Goal: Task Accomplishment & Management: Manage account settings

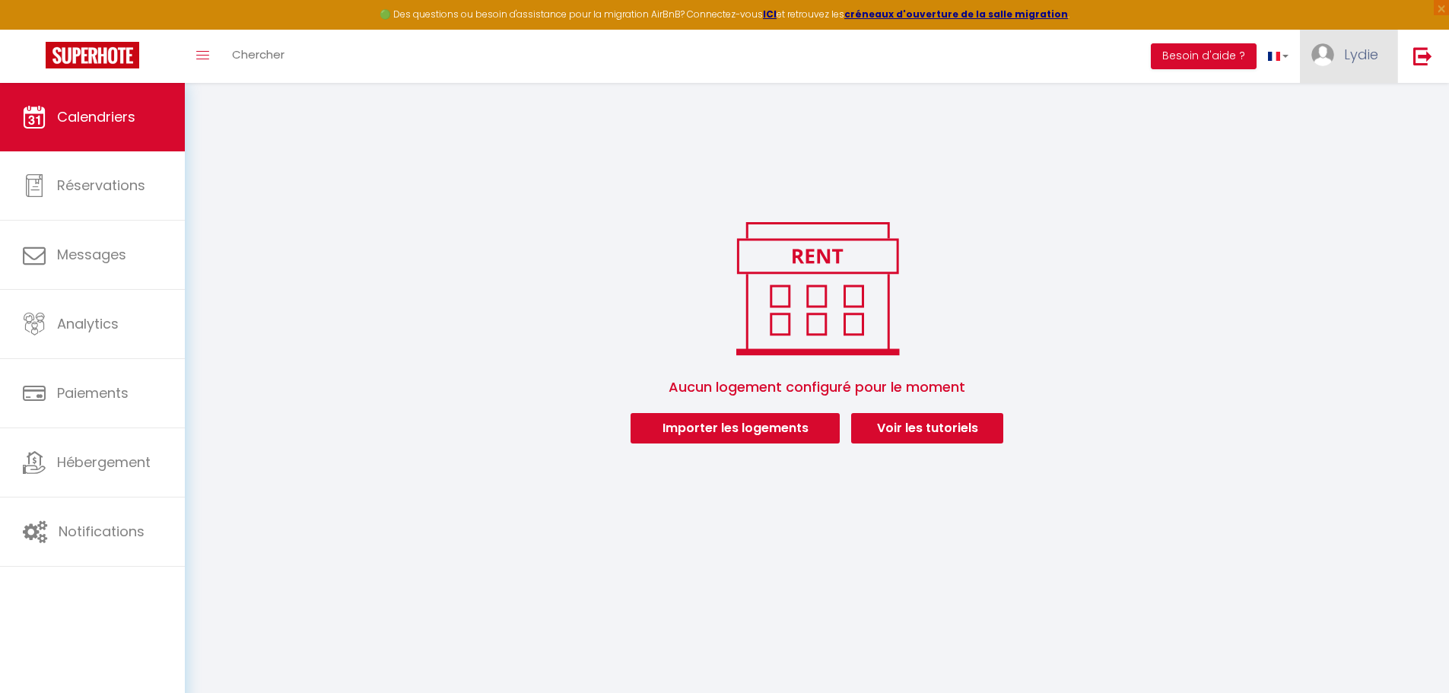
click at [1358, 64] on link "Lydie" at bounding box center [1348, 56] width 97 height 53
click at [1423, 55] on img at bounding box center [1422, 55] width 19 height 19
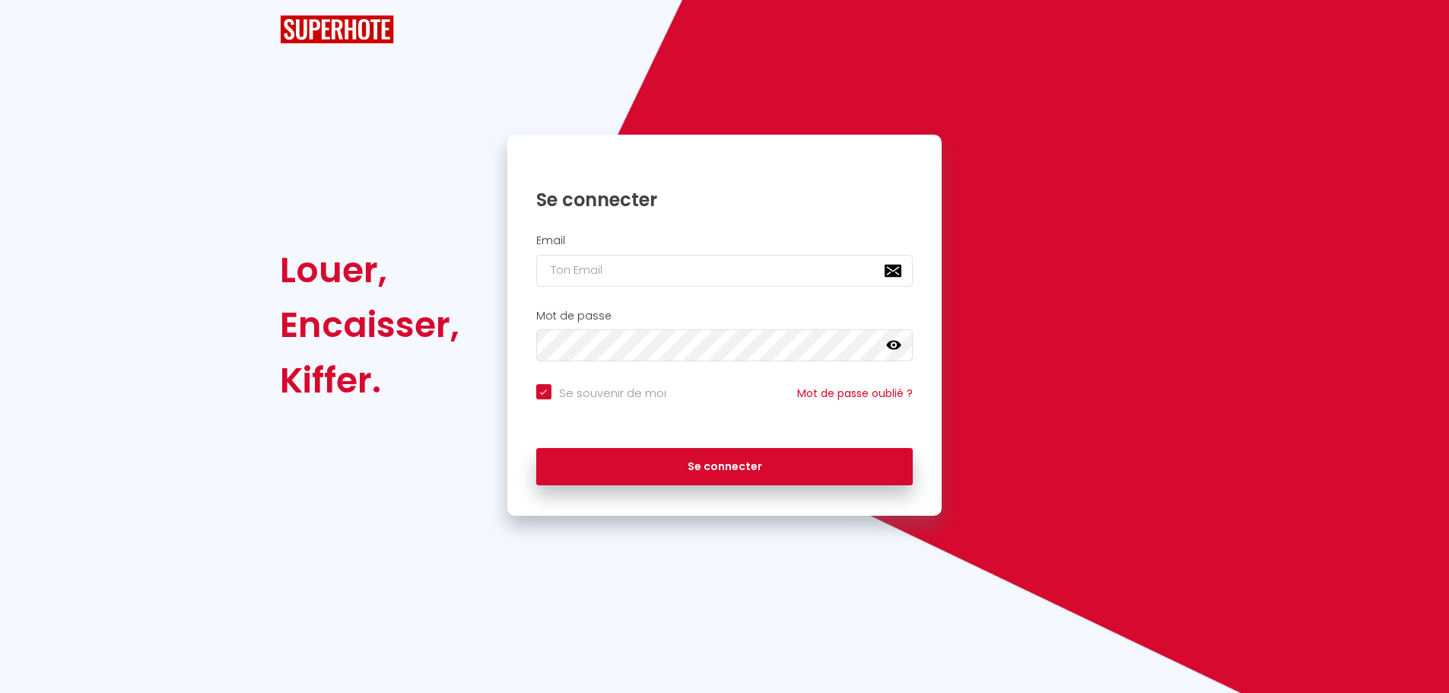
checkbox input "true"
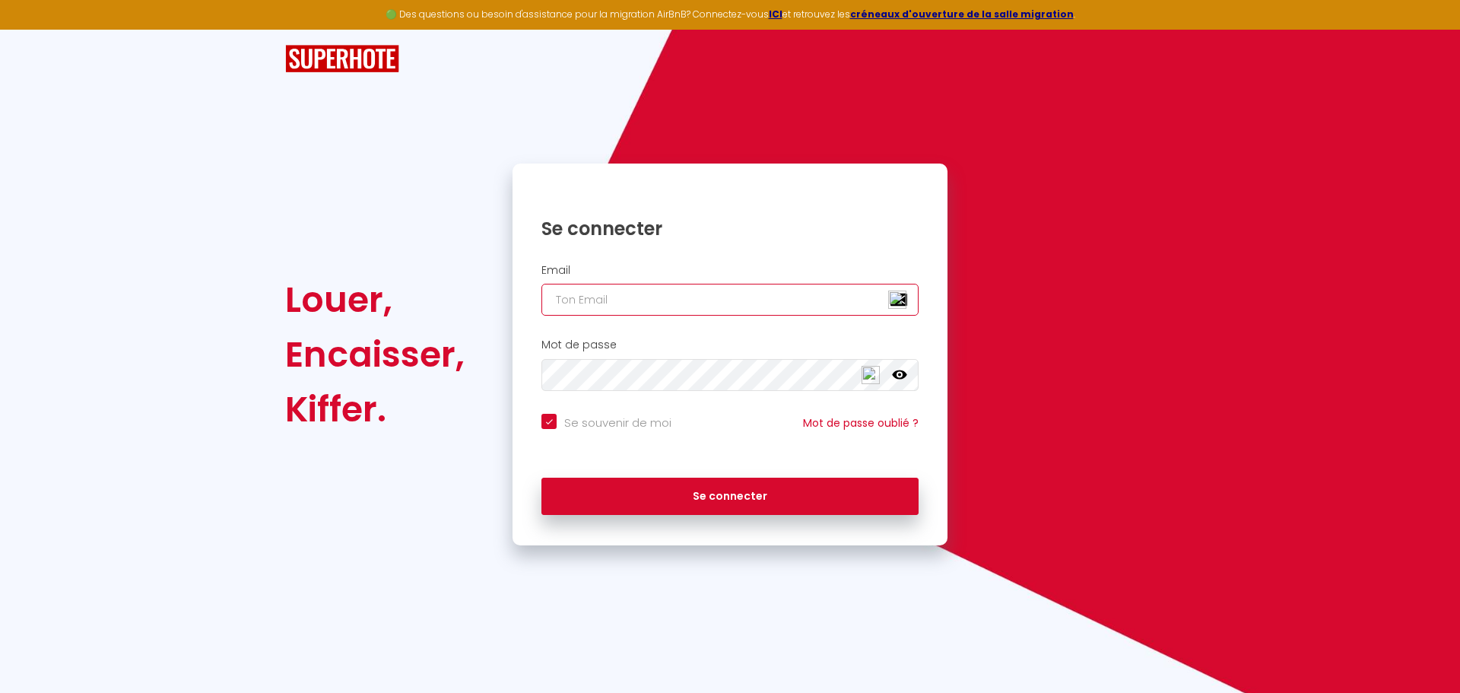
type input "[EMAIL_ADDRESS][DOMAIN_NAME]"
click at [899, 302] on img at bounding box center [897, 300] width 18 height 18
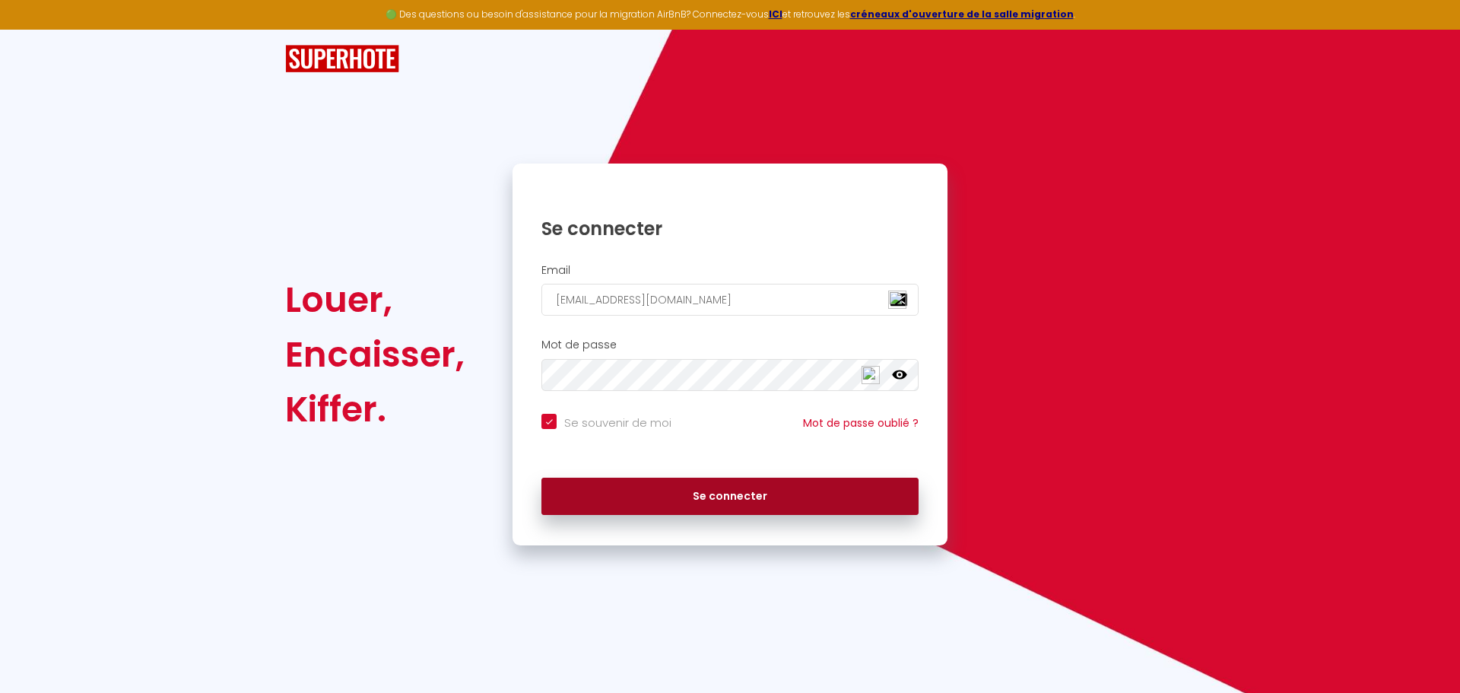
click at [768, 503] on button "Se connecter" at bounding box center [729, 497] width 377 height 38
checkbox input "true"
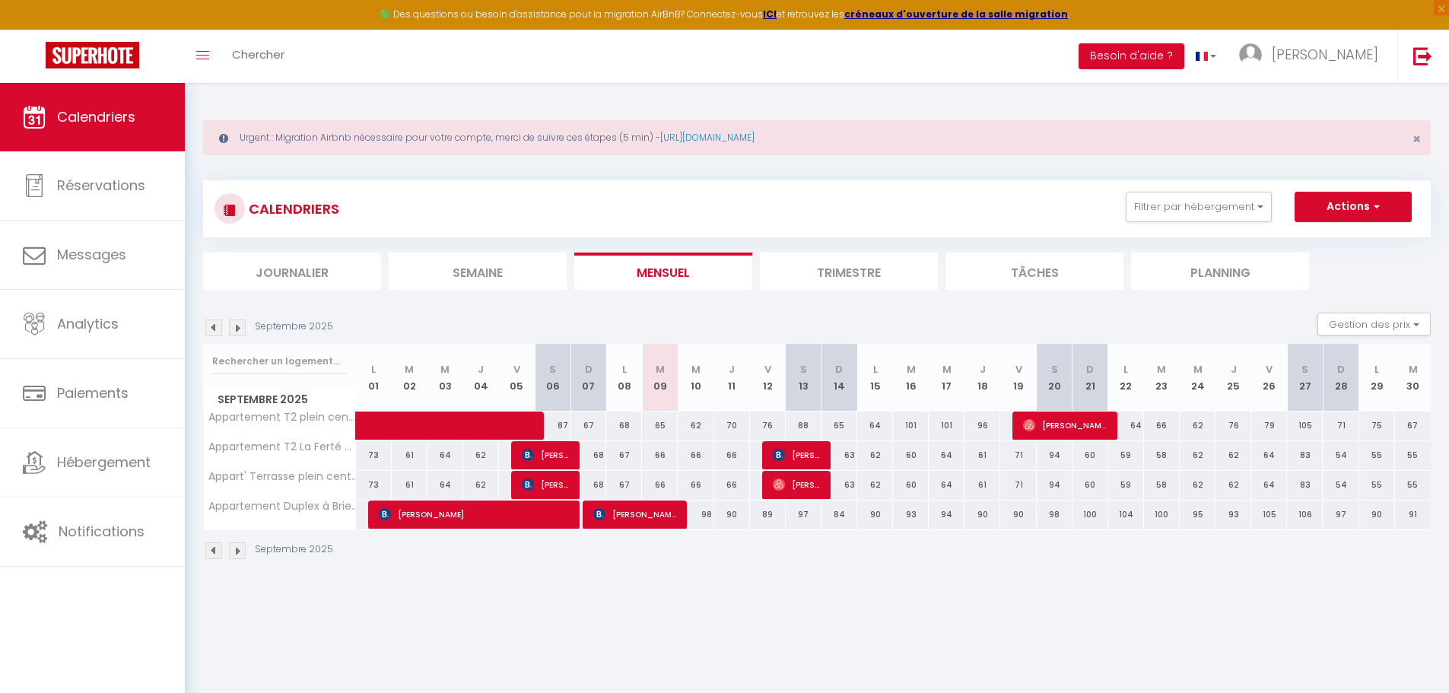
drag, startPoint x: 972, startPoint y: 128, endPoint x: 265, endPoint y: 135, distance: 706.5
click at [265, 135] on div "Urgent : Migration Airbnb nécessaire pour votre compte, merci de suivre ces éta…" at bounding box center [816, 137] width 1227 height 35
click at [329, 141] on div "Urgent : Migration Airbnb nécessaire pour votre compte, merci de suivre ces éta…" at bounding box center [816, 137] width 1227 height 35
